Goal: Task Accomplishment & Management: Use online tool/utility

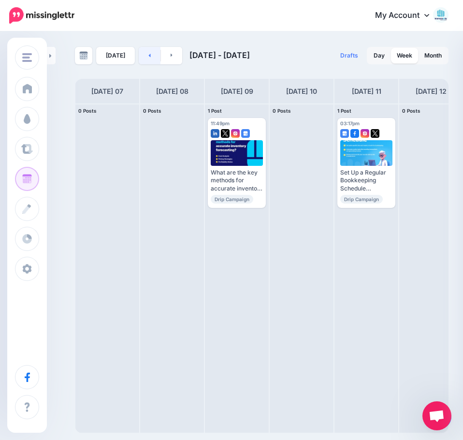
click at [144, 56] on link at bounding box center [150, 55] width 22 height 17
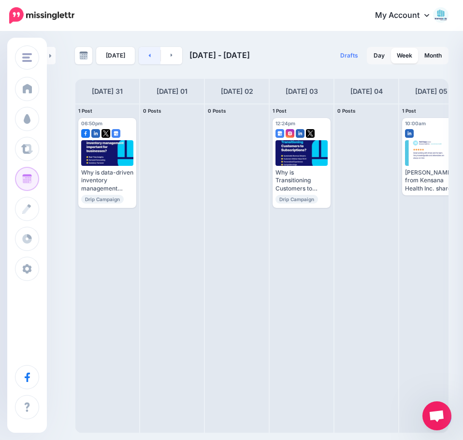
click at [145, 58] on link at bounding box center [150, 55] width 22 height 17
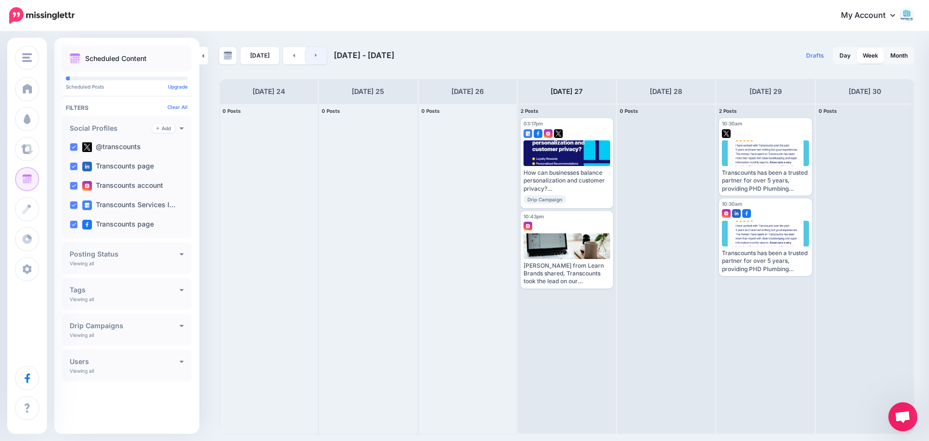
click at [309, 59] on link at bounding box center [316, 55] width 22 height 17
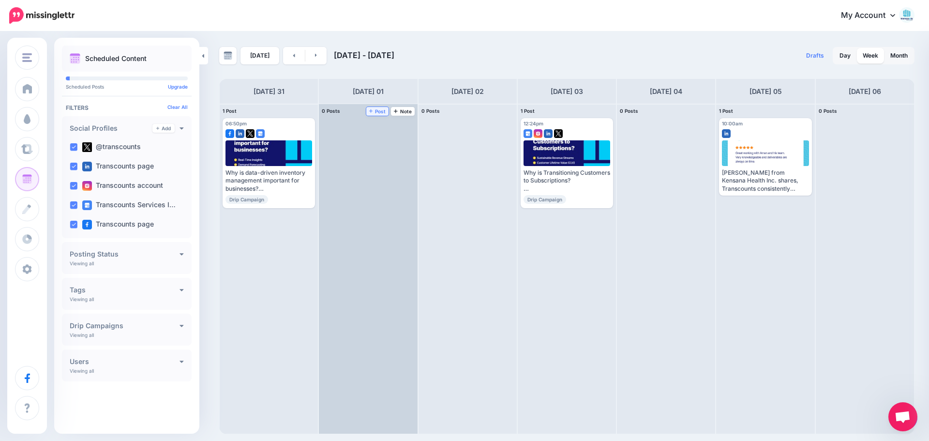
click at [378, 109] on span "Post" at bounding box center [377, 111] width 17 height 5
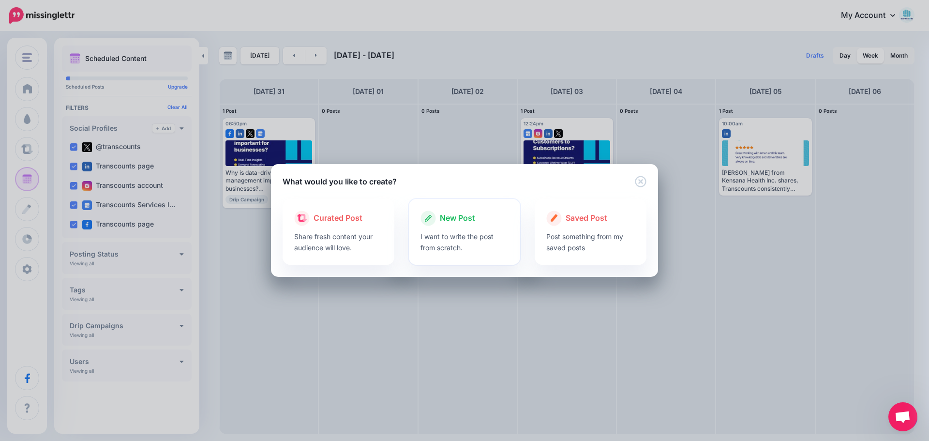
click at [440, 247] on p "I want to write the post from scratch." at bounding box center [464, 242] width 89 height 22
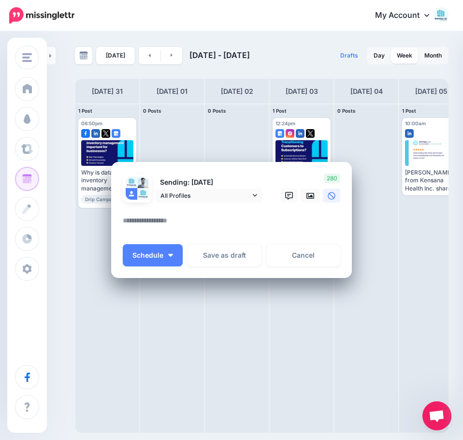
click at [176, 218] on textarea at bounding box center [234, 224] width 222 height 19
paste textarea "**********"
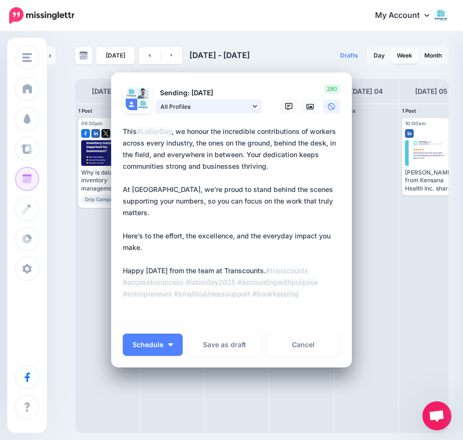
type textarea "**********"
click at [253, 106] on icon at bounding box center [255, 106] width 4 height 7
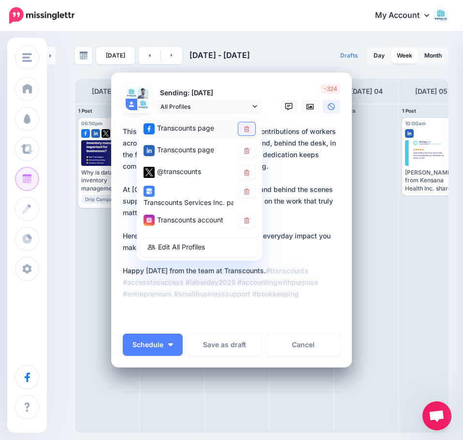
click at [246, 132] on icon at bounding box center [246, 129] width 7 height 6
click at [244, 174] on icon at bounding box center [246, 172] width 5 height 6
click at [243, 193] on icon at bounding box center [246, 191] width 7 height 6
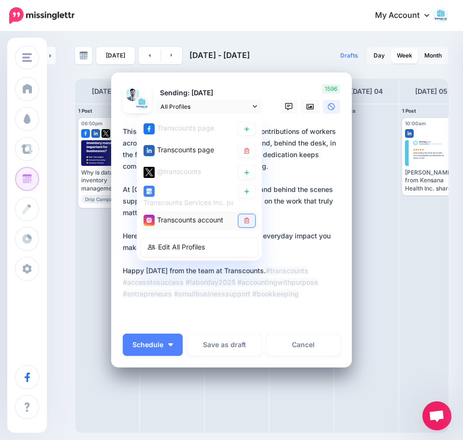
click at [244, 221] on icon at bounding box center [246, 221] width 5 height 6
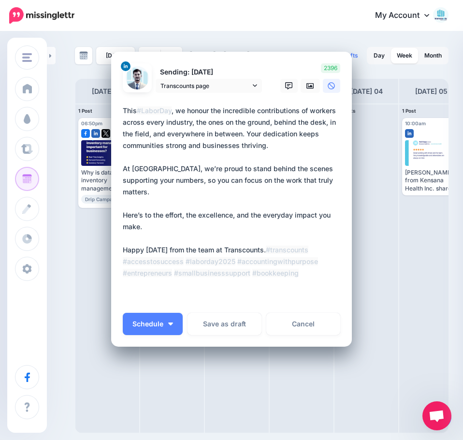
scroll to position [32, 0]
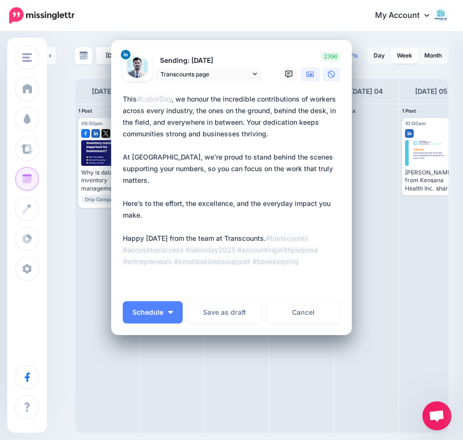
click at [309, 74] on icon at bounding box center [311, 74] width 8 height 6
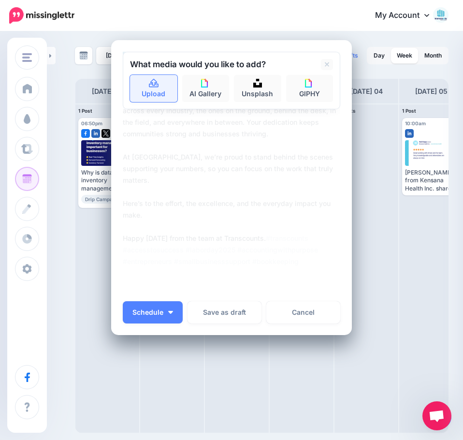
click at [152, 81] on icon at bounding box center [154, 83] width 10 height 9
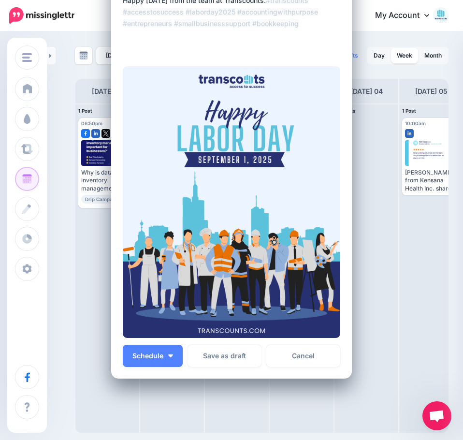
scroll to position [255, 0]
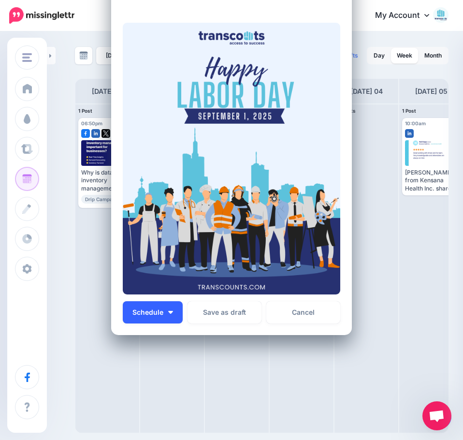
click at [173, 316] on button "Schedule" at bounding box center [153, 312] width 60 height 22
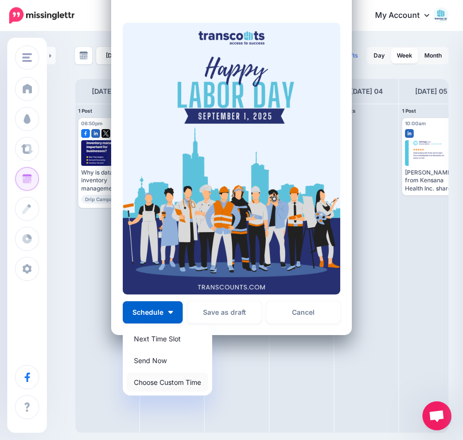
click at [157, 384] on link "Choose Custom Time" at bounding box center [168, 382] width 82 height 19
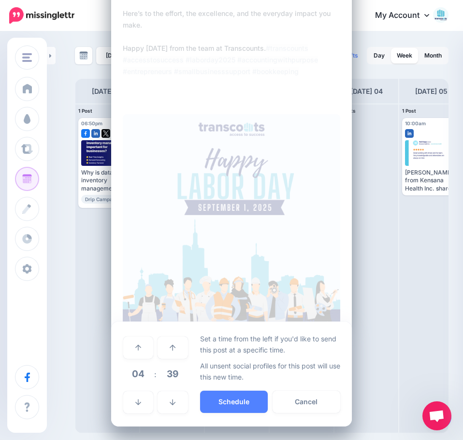
scroll to position [163, 0]
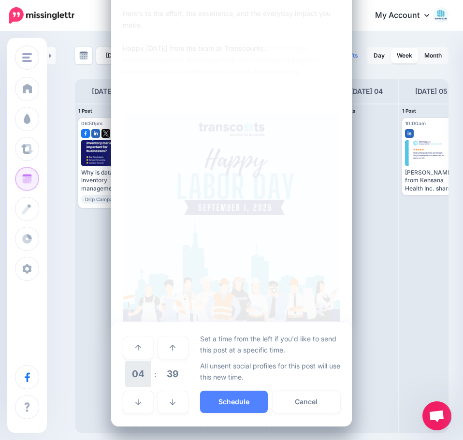
click at [136, 374] on span "04" at bounding box center [138, 374] width 26 height 26
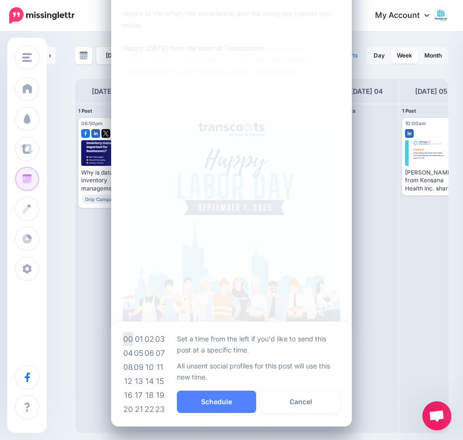
click at [123, 338] on td "00" at bounding box center [128, 339] width 11 height 14
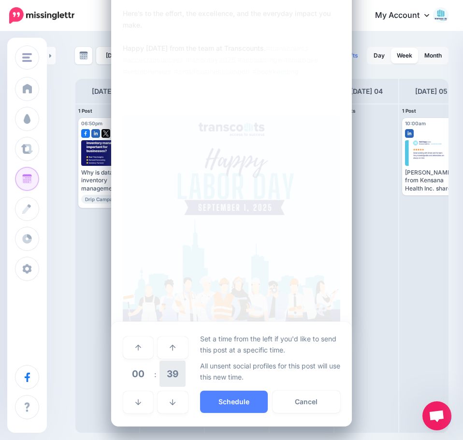
click at [166, 370] on span "39" at bounding box center [173, 374] width 26 height 26
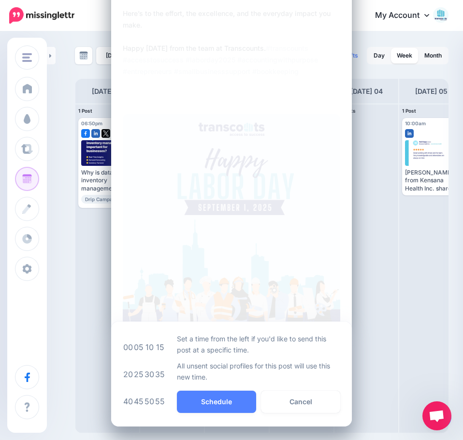
click at [124, 347] on td "00" at bounding box center [128, 347] width 11 height 27
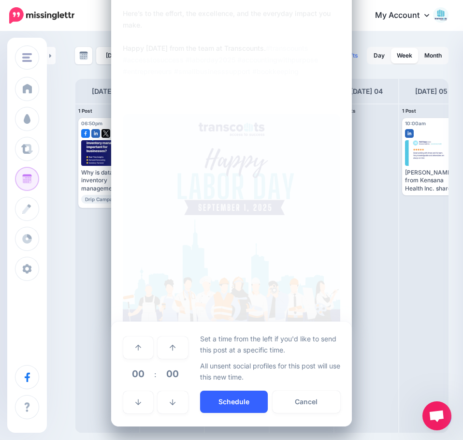
click at [225, 402] on button "Schedule" at bounding box center [234, 402] width 68 height 22
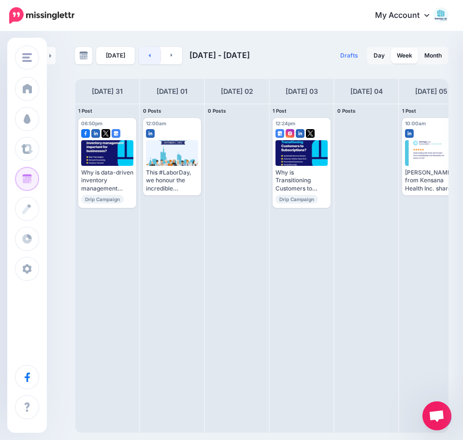
click at [142, 55] on link at bounding box center [150, 55] width 22 height 17
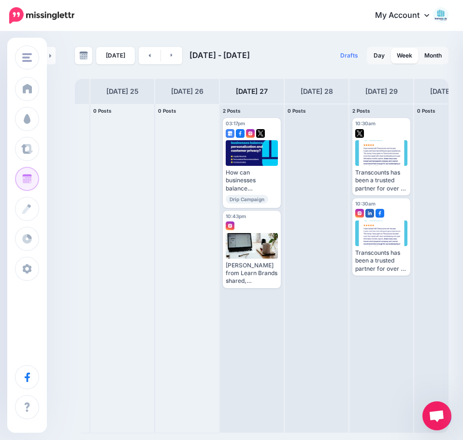
scroll to position [0, 80]
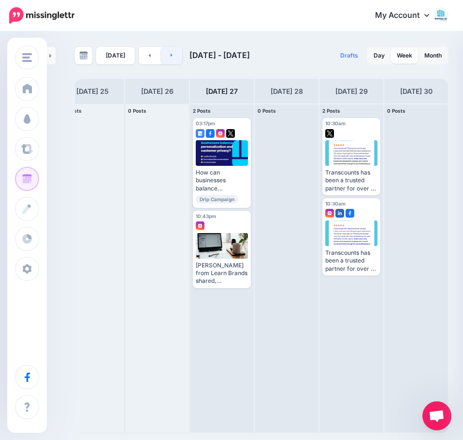
click at [174, 60] on link at bounding box center [172, 55] width 22 height 17
